Goal: Check status: Check status

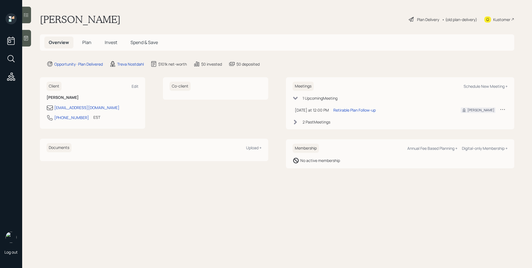
click at [86, 41] on span "Plan" at bounding box center [86, 42] width 9 height 6
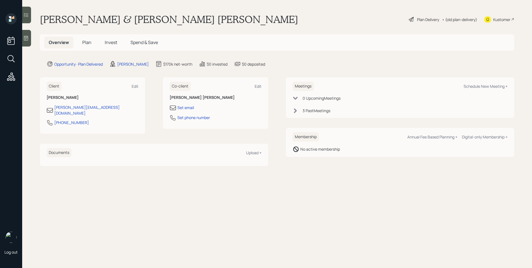
click at [110, 44] on span "Invest" at bounding box center [111, 42] width 12 height 6
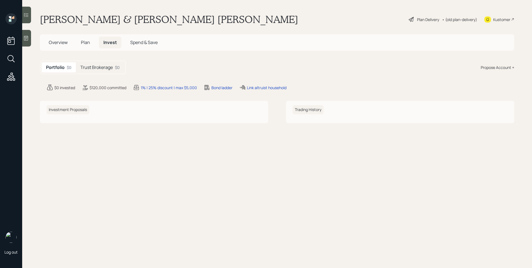
click at [104, 71] on div "Trust Brokerage $0" at bounding box center [100, 67] width 48 height 10
